Goal: Task Accomplishment & Management: Use online tool/utility

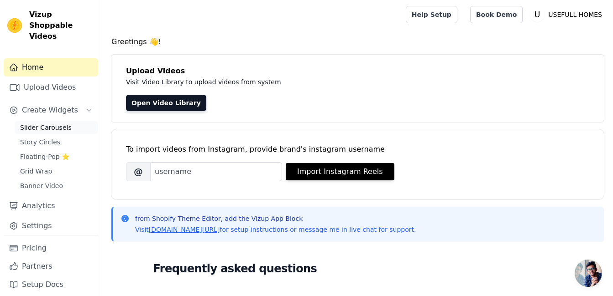
click at [35, 123] on span "Slider Carousels" at bounding box center [46, 127] width 52 height 9
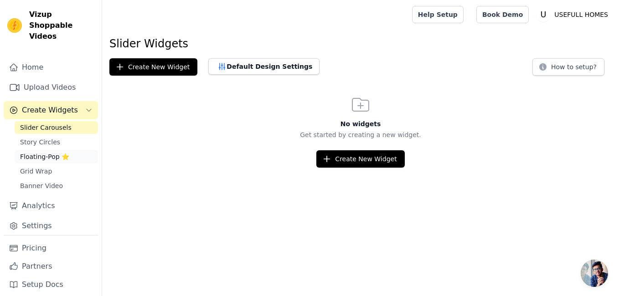
click at [39, 152] on span "Floating-Pop ⭐" at bounding box center [44, 156] width 49 height 9
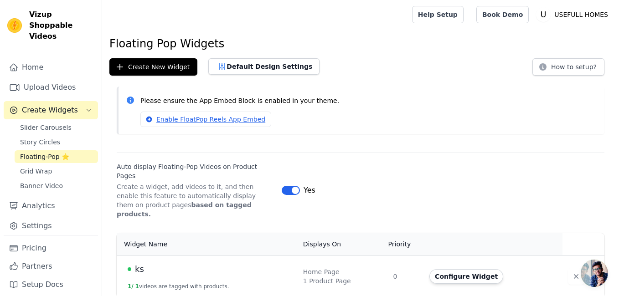
click at [619, 223] on html "Vizup Shoppable Videos Home Upload Videos Create Widgets Slider Carousels Story…" at bounding box center [309, 149] width 619 height 298
click at [29, 167] on span "Grid Wrap" at bounding box center [36, 171] width 32 height 9
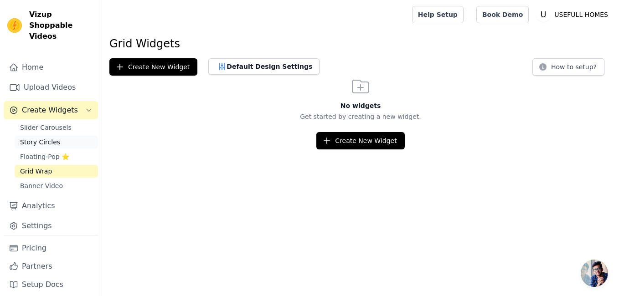
click at [47, 138] on span "Story Circles" at bounding box center [40, 142] width 40 height 9
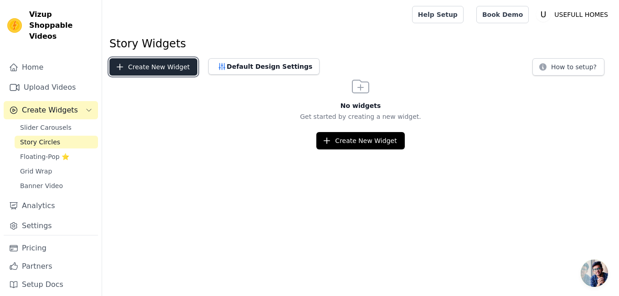
click at [146, 69] on button "Create New Widget" at bounding box center [153, 66] width 88 height 17
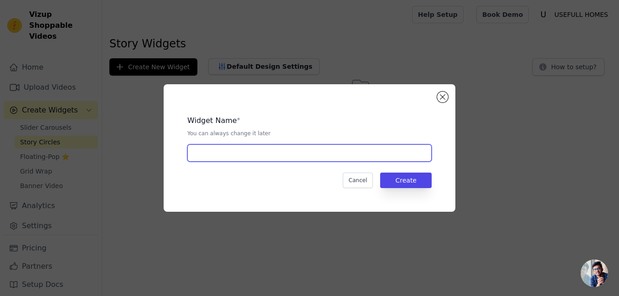
click at [285, 147] on input "text" at bounding box center [309, 153] width 244 height 17
type input "KS"
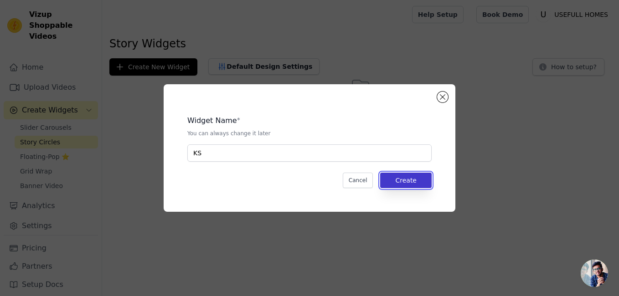
click at [427, 178] on button "Create" at bounding box center [406, 181] width 52 height 16
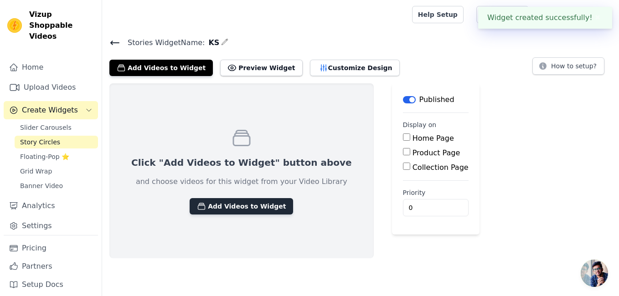
click at [247, 200] on button "Add Videos to Widget" at bounding box center [242, 206] width 104 height 16
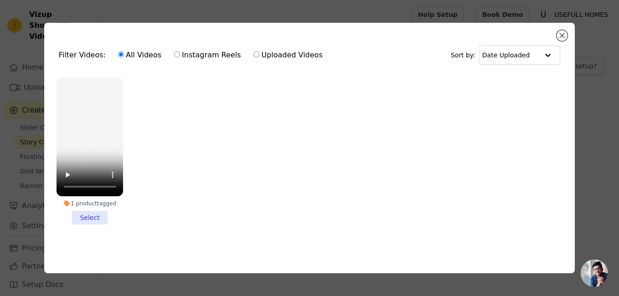
click at [254, 52] on input "Uploaded Videos" at bounding box center [257, 55] width 6 height 6
radio input "true"
click at [563, 35] on button "Close modal" at bounding box center [562, 35] width 11 height 11
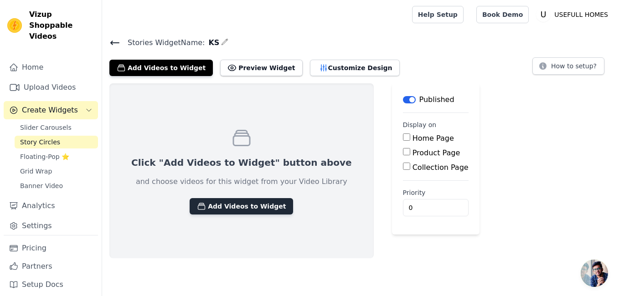
click at [243, 212] on button "Add Videos to Widget" at bounding box center [242, 206] width 104 height 16
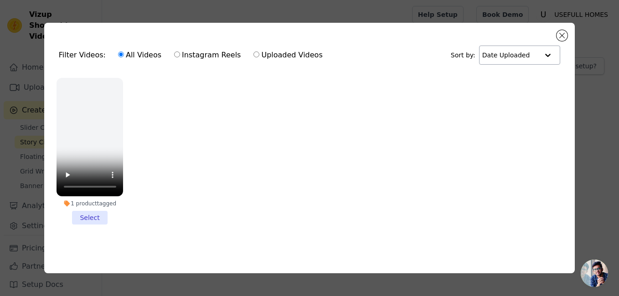
click at [549, 52] on div at bounding box center [548, 55] width 18 height 18
click at [405, 112] on ul "1 product tagged Select" at bounding box center [310, 159] width 517 height 172
click at [597, 274] on span "Open chat" at bounding box center [594, 273] width 27 height 27
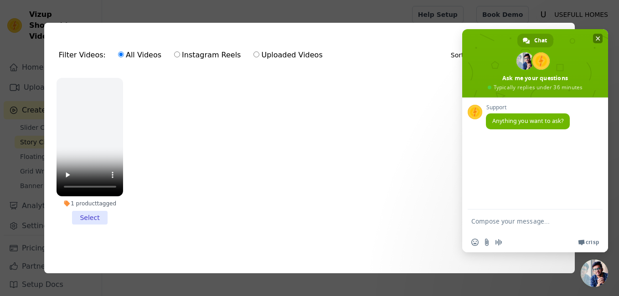
click at [600, 33] on span at bounding box center [535, 63] width 146 height 68
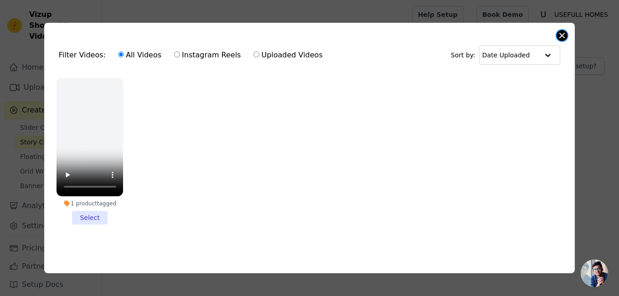
click at [564, 30] on button "Close modal" at bounding box center [562, 35] width 11 height 11
click at [564, 30] on main "Stories Widget Name: KS Add Videos to Widget Preview Widget Customize Design Ho…" at bounding box center [360, 143] width 517 height 229
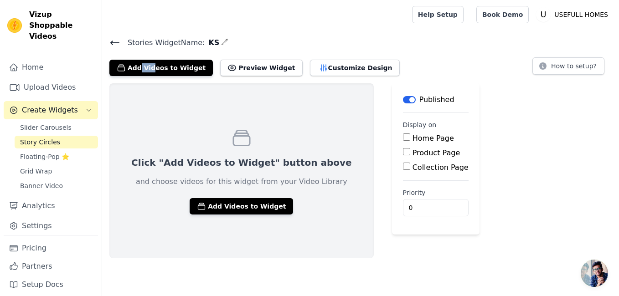
click at [403, 151] on input "Product Page" at bounding box center [406, 151] width 7 height 7
checkbox input "true"
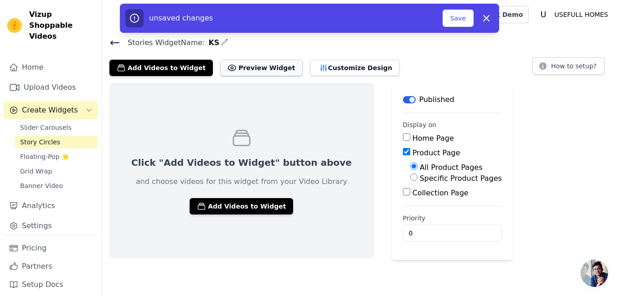
drag, startPoint x: 265, startPoint y: 58, endPoint x: 267, endPoint y: 65, distance: 7.8
click at [267, 65] on div "Add Videos to Widget Preview Widget Customize Design" at bounding box center [258, 66] width 298 height 20
click at [267, 65] on button "Preview Widget" at bounding box center [261, 68] width 82 height 16
click at [199, 156] on div "Click "Add Videos to Widget" button above and choose videos for this widget fro…" at bounding box center [241, 170] width 265 height 175
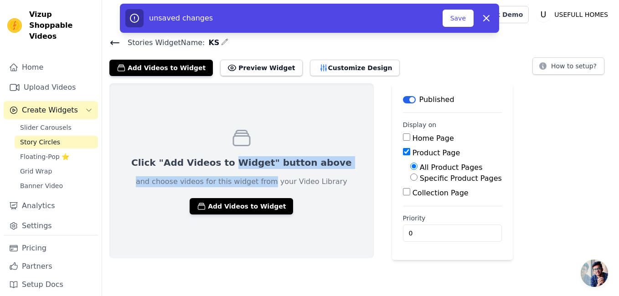
drag, startPoint x: 224, startPoint y: 166, endPoint x: 257, endPoint y: 189, distance: 39.6
click at [257, 189] on div "Click "Add Videos to Widget" button above and choose videos for this widget fro…" at bounding box center [241, 170] width 265 height 175
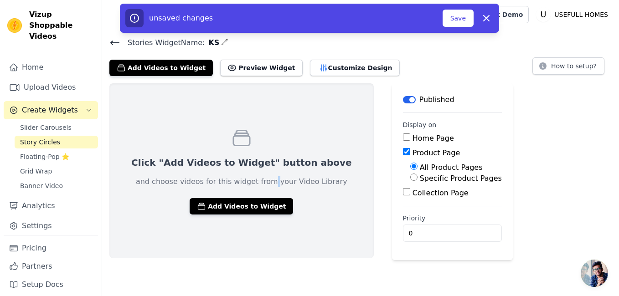
click at [257, 189] on div "Click "Add Videos to Widget" button above and choose videos for this widget fro…" at bounding box center [241, 170] width 265 height 175
click at [74, 79] on link "Upload Videos" at bounding box center [51, 87] width 94 height 18
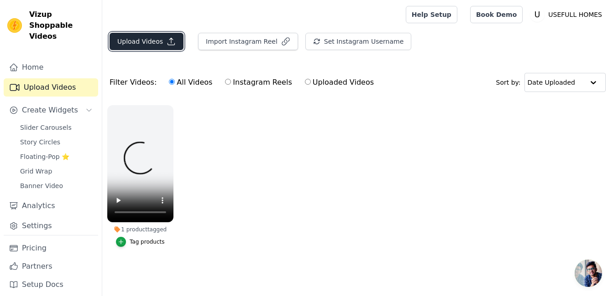
click at [156, 45] on button "Upload Videos" at bounding box center [146, 41] width 74 height 17
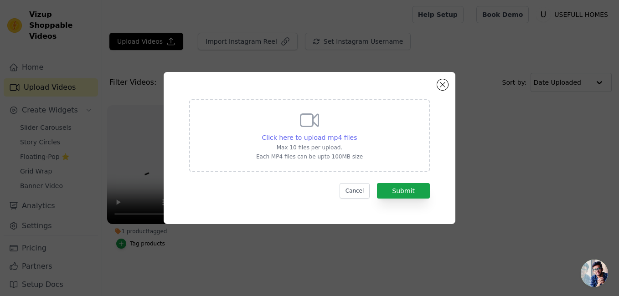
click at [287, 139] on span "Click here to upload mp4 files" at bounding box center [309, 137] width 95 height 7
click at [357, 133] on input "Click here to upload mp4 files Max 10 files per upload. Each MP4 files can be u…" at bounding box center [357, 133] width 0 height 0
type input "C:\fakepath\videoplayback (4).mp4"
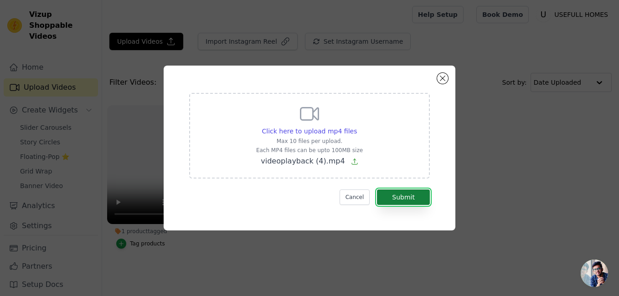
click at [396, 202] on button "Submit" at bounding box center [403, 198] width 53 height 16
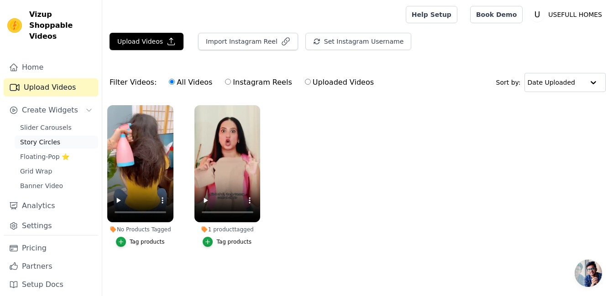
click at [53, 138] on span "Story Circles" at bounding box center [40, 142] width 40 height 9
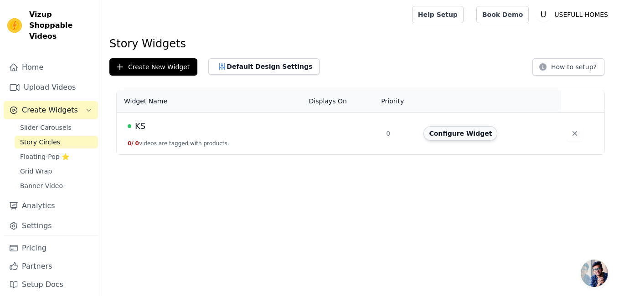
click at [445, 131] on button "Configure Widget" at bounding box center [461, 133] width 74 height 15
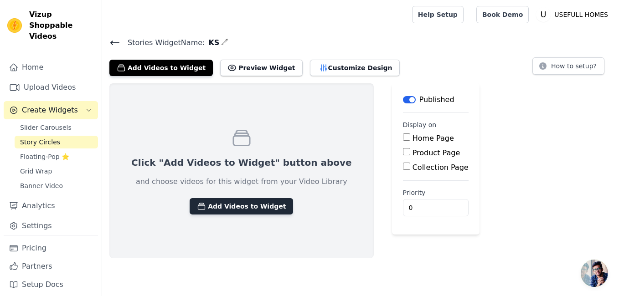
click at [245, 203] on button "Add Videos to Widget" at bounding box center [242, 206] width 104 height 16
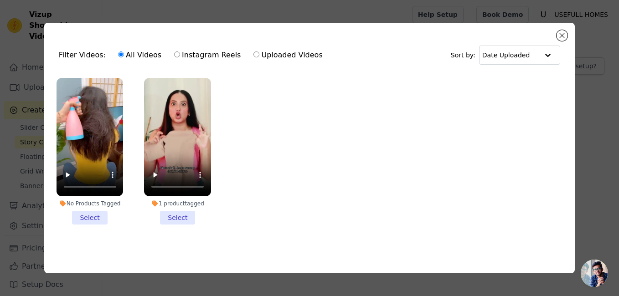
click at [99, 208] on li "No Products Tagged Select" at bounding box center [90, 151] width 67 height 147
click at [0, 0] on input "No Products Tagged Select" at bounding box center [0, 0] width 0 height 0
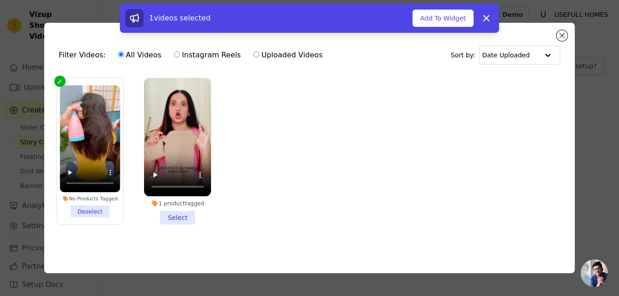
click at [176, 215] on li "1 product tagged Select" at bounding box center [177, 151] width 67 height 147
click at [0, 0] on input "1 product tagged Select" at bounding box center [0, 0] width 0 height 0
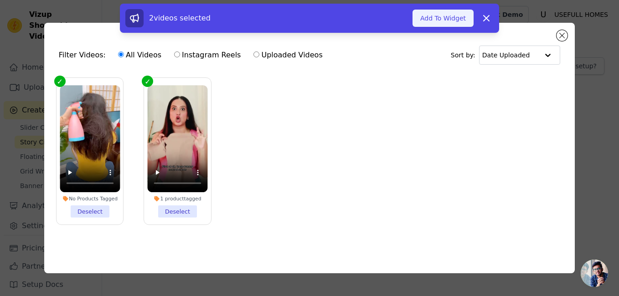
click at [446, 15] on button "Add To Widget" at bounding box center [443, 18] width 61 height 17
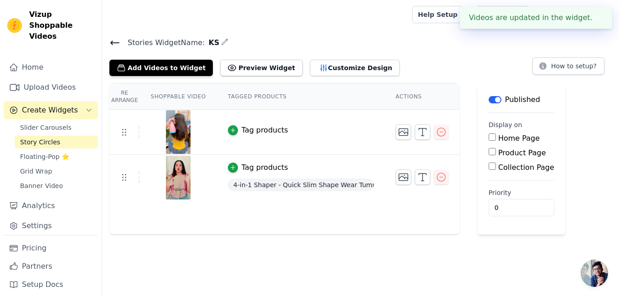
click at [489, 151] on input "Product Page" at bounding box center [492, 151] width 7 height 7
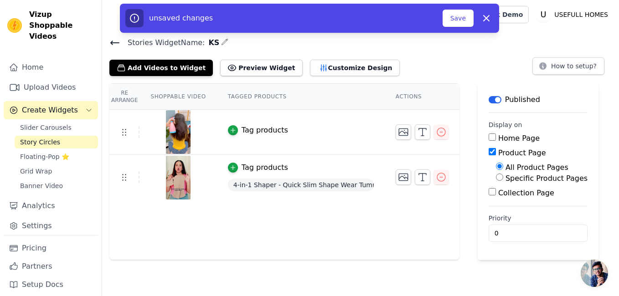
click at [489, 151] on input "Product Page" at bounding box center [492, 151] width 7 height 7
checkbox input "false"
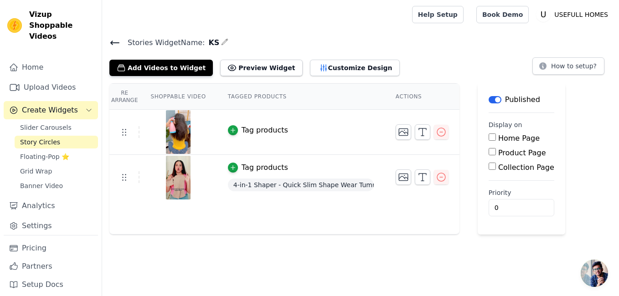
click at [489, 136] on input "Home Page" at bounding box center [492, 137] width 7 height 7
checkbox input "true"
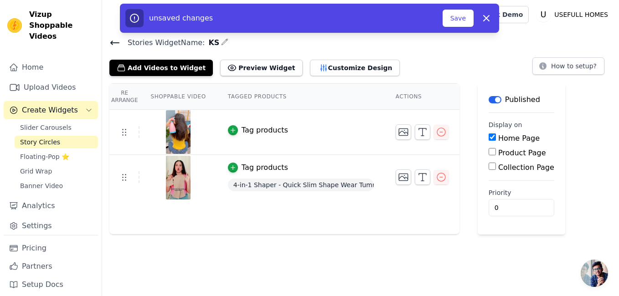
click at [489, 153] on input "Product Page" at bounding box center [492, 151] width 7 height 7
checkbox input "true"
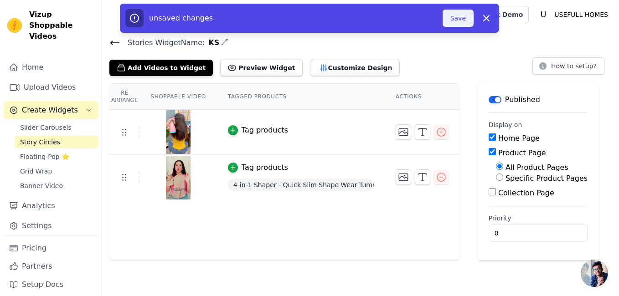
click at [460, 17] on button "Save" at bounding box center [458, 18] width 31 height 17
click at [466, 15] on button "Save" at bounding box center [458, 18] width 31 height 17
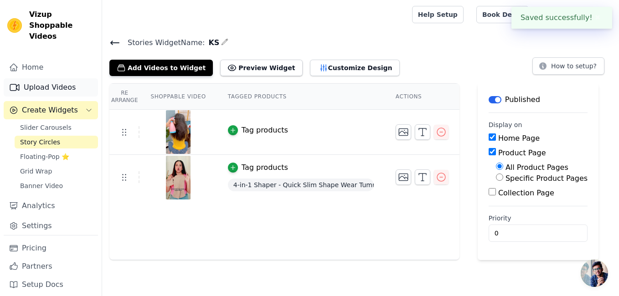
click at [32, 78] on link "Upload Videos" at bounding box center [51, 87] width 94 height 18
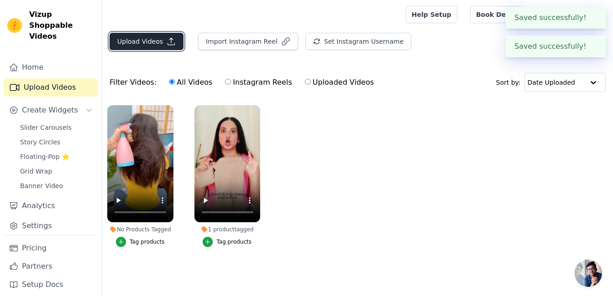
click at [159, 33] on button "Upload Videos" at bounding box center [146, 41] width 74 height 17
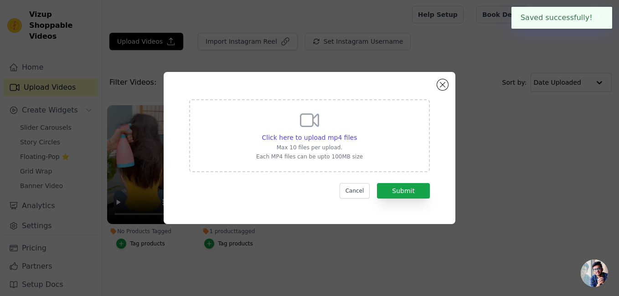
click at [338, 133] on div "Click here to upload mp4 files Max 10 files per upload. Each MP4 files can be u…" at bounding box center [309, 134] width 107 height 51
click at [357, 133] on input "Click here to upload mp4 files Max 10 files per upload. Each MP4 files can be u…" at bounding box center [357, 133] width 0 height 0
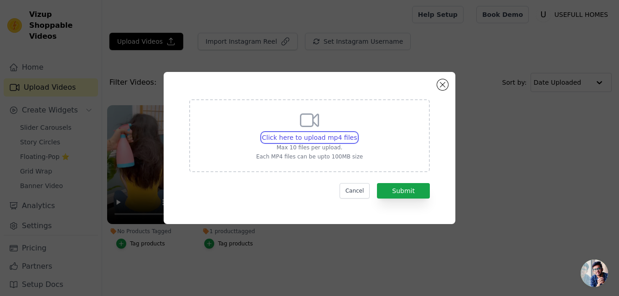
type input "C:\fakepath\videoplayback (5).mp4"
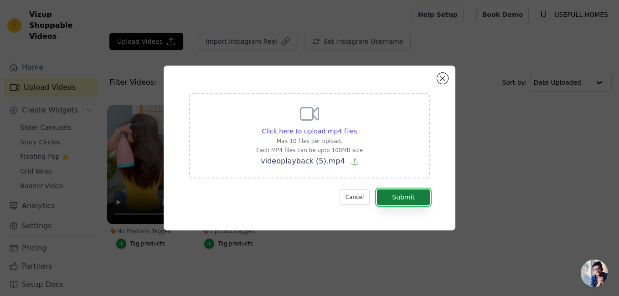
click at [407, 193] on button "Submit" at bounding box center [403, 198] width 53 height 16
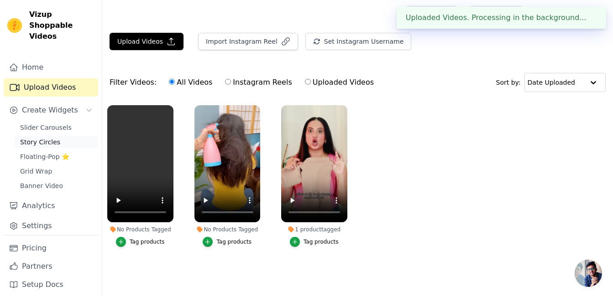
click at [61, 136] on link "Story Circles" at bounding box center [56, 142] width 83 height 13
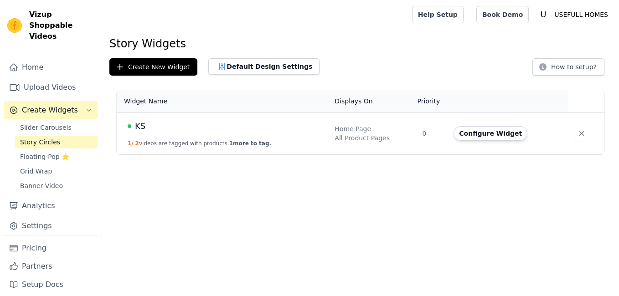
click at [485, 130] on button "Configure Widget" at bounding box center [491, 133] width 74 height 15
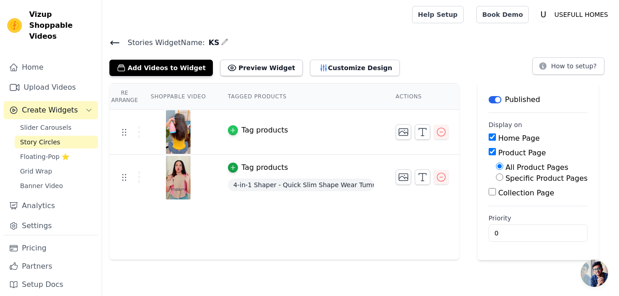
click at [230, 129] on icon "button" at bounding box center [233, 130] width 6 height 6
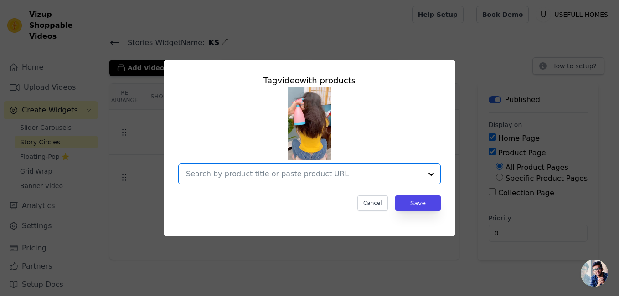
click at [348, 170] on input "text" at bounding box center [304, 174] width 236 height 11
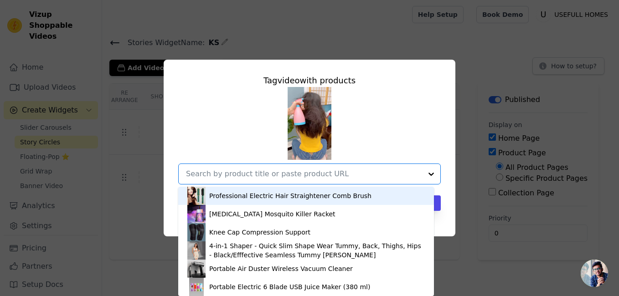
click at [267, 202] on div "Professional Electric Hair Straightener Comb Brush" at bounding box center [306, 196] width 238 height 18
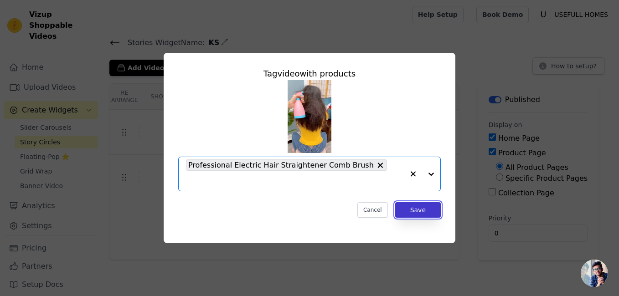
click at [400, 207] on button "Save" at bounding box center [418, 210] width 46 height 16
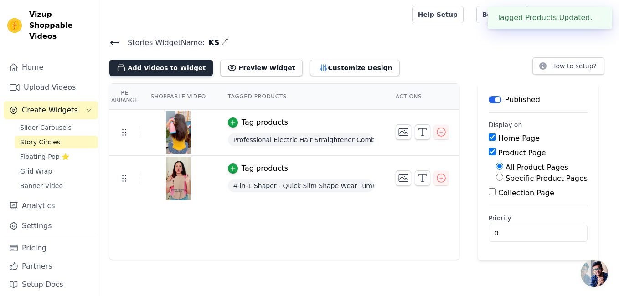
click at [121, 73] on button "Add Videos to Widget" at bounding box center [161, 68] width 104 height 16
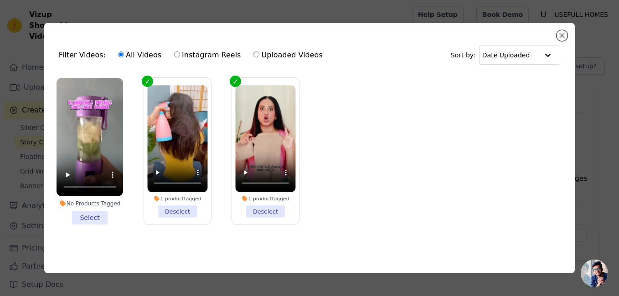
click at [94, 211] on li "No Products Tagged Select" at bounding box center [90, 151] width 67 height 147
click at [0, 0] on input "No Products Tagged Select" at bounding box center [0, 0] width 0 height 0
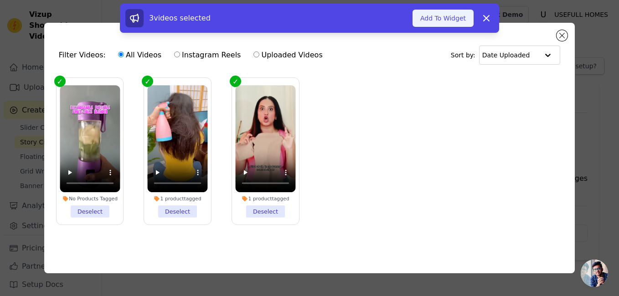
click at [440, 15] on button "Add To Widget" at bounding box center [443, 18] width 61 height 17
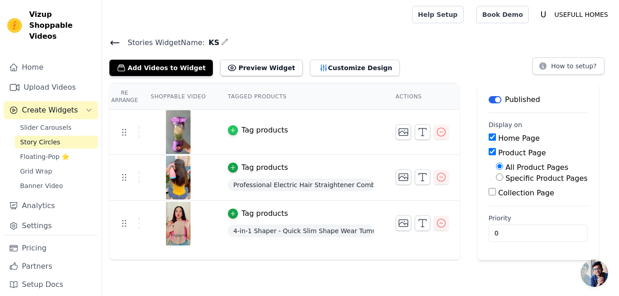
click at [230, 129] on icon "button" at bounding box center [233, 130] width 6 height 6
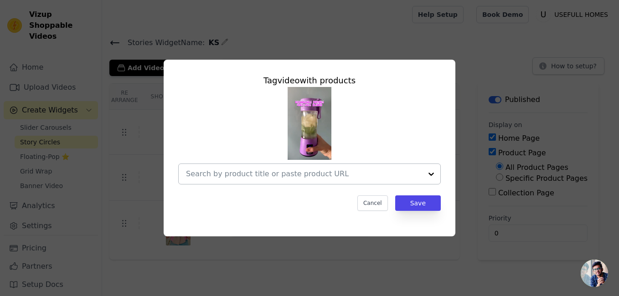
click at [327, 167] on div at bounding box center [304, 174] width 236 height 20
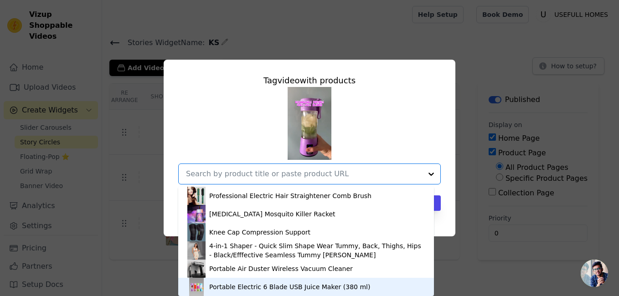
click at [299, 285] on div "Portable Electric 6 Blade USB Juice Maker (380 ml)" at bounding box center [289, 287] width 161 height 9
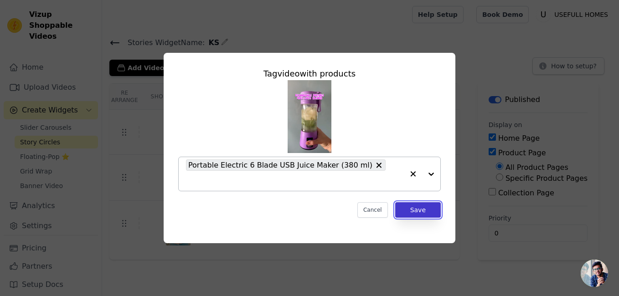
click at [410, 202] on button "Save" at bounding box center [418, 210] width 46 height 16
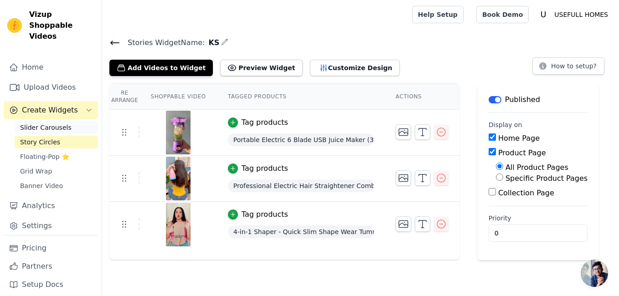
click at [33, 123] on span "Slider Carousels" at bounding box center [46, 127] width 52 height 9
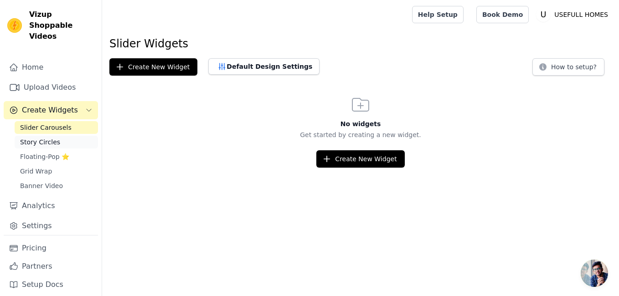
click at [36, 138] on span "Story Circles" at bounding box center [40, 142] width 40 height 9
